Goal: Task Accomplishment & Management: Complete application form

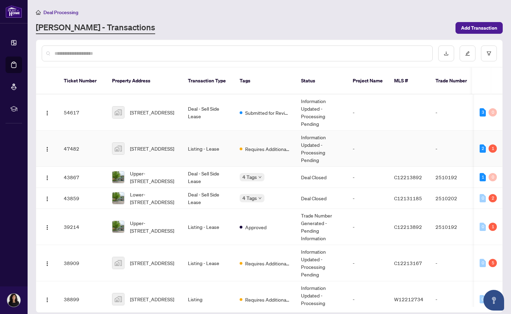
click at [158, 145] on span "[STREET_ADDRESS]" at bounding box center [152, 149] width 44 height 8
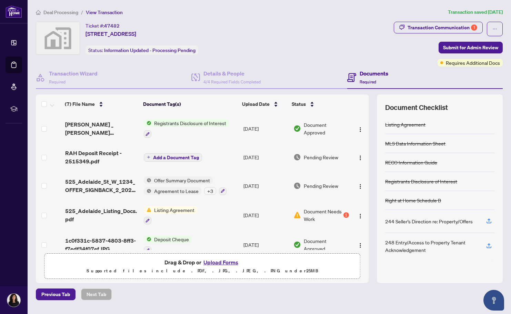
click at [219, 257] on span "Drag & Drop or Upload Forms Supported files include .PDF, .JPG, .JPEG, .PNG und…" at bounding box center [202, 267] width 316 height 26
click at [215, 261] on button "Upload Forms" at bounding box center [220, 262] width 39 height 9
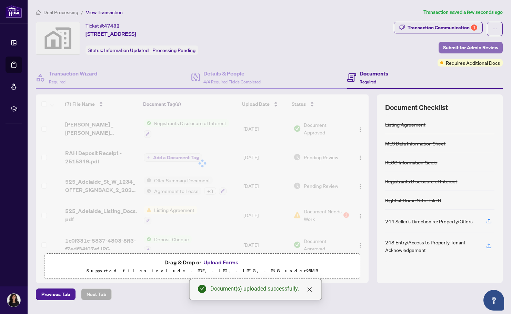
click at [461, 45] on span "Submit for Admin Review" at bounding box center [470, 47] width 55 height 11
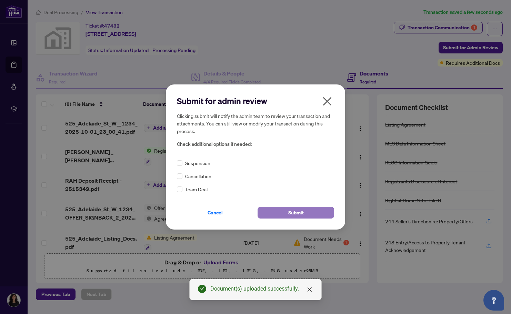
click at [308, 209] on button "Submit" at bounding box center [296, 213] width 77 height 12
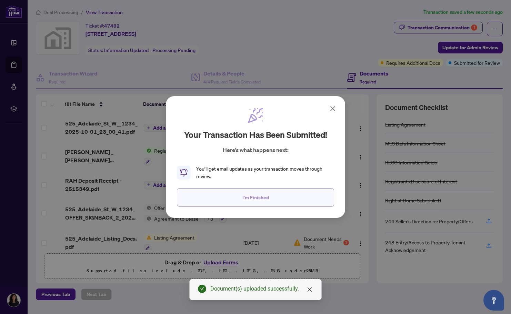
click at [251, 200] on span "I'm Finished" at bounding box center [255, 197] width 27 height 11
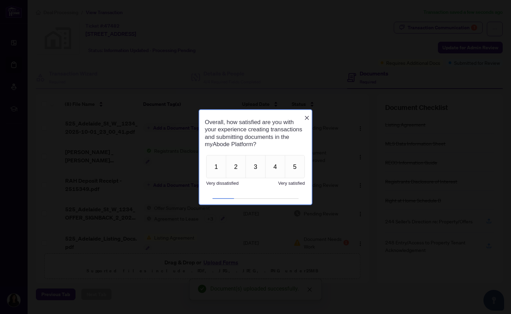
click at [218, 186] on span "Very dissatisfied" at bounding box center [222, 183] width 32 height 5
click at [216, 176] on button "1" at bounding box center [216, 166] width 20 height 23
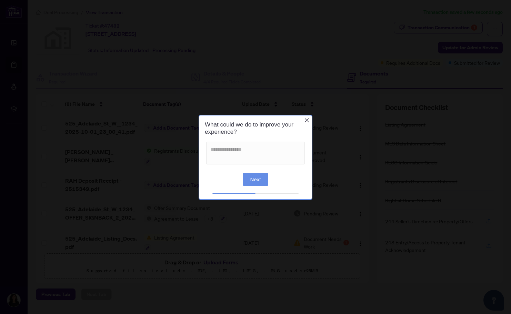
click at [302, 119] on div "What could we do to improve your experience?" at bounding box center [255, 128] width 112 height 26
click at [305, 119] on icon "Close button" at bounding box center [307, 120] width 6 height 6
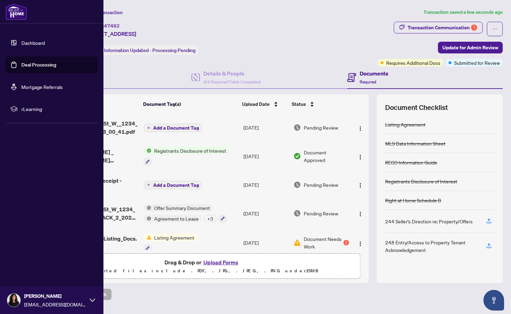
click at [21, 44] on link "Dashboard" at bounding box center [32, 43] width 23 height 6
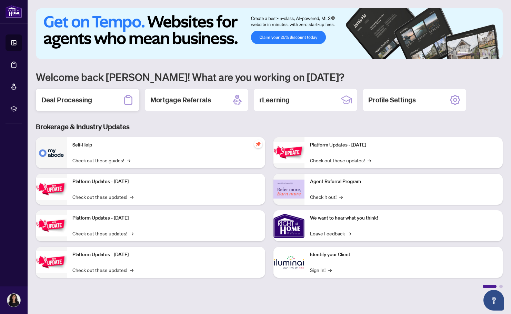
click at [122, 100] on div "Deal Processing" at bounding box center [87, 100] width 103 height 22
